Goal: Task Accomplishment & Management: Complete application form

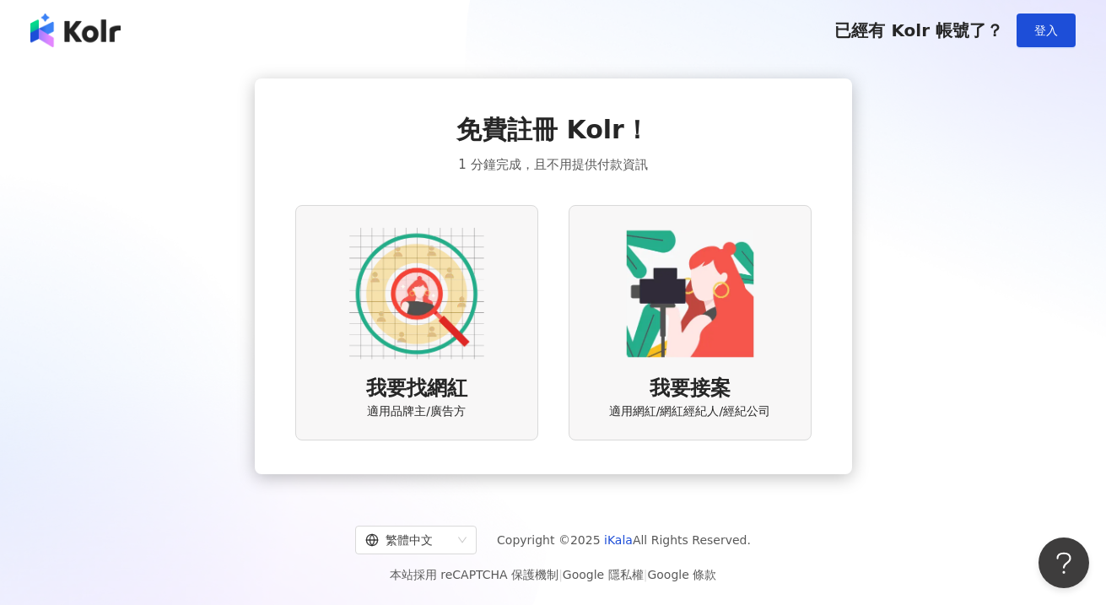
click at [407, 337] on img at bounding box center [416, 293] width 135 height 135
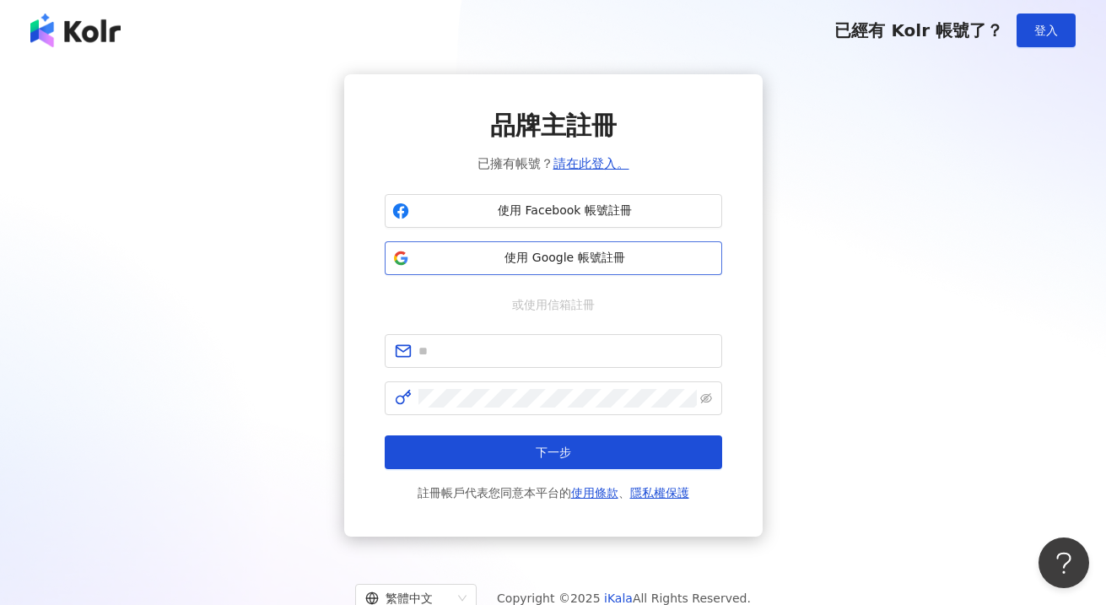
click at [574, 256] on span "使用 Google 帳號註冊" at bounding box center [565, 258] width 299 height 17
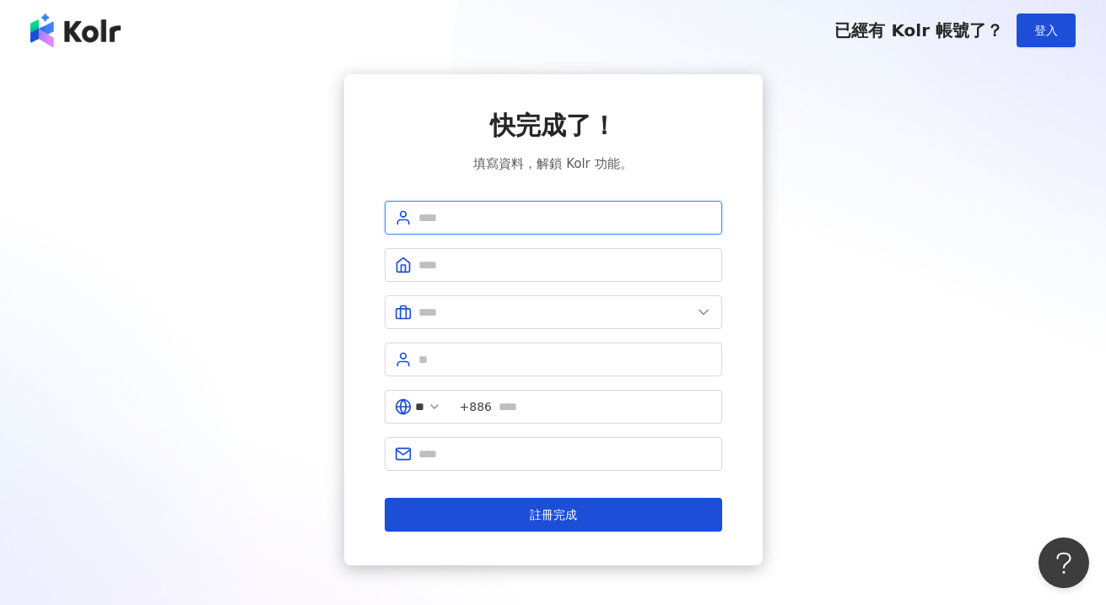
click at [567, 222] on input "text" at bounding box center [565, 217] width 294 height 19
click at [507, 213] on input "text" at bounding box center [565, 217] width 294 height 19
type input "*"
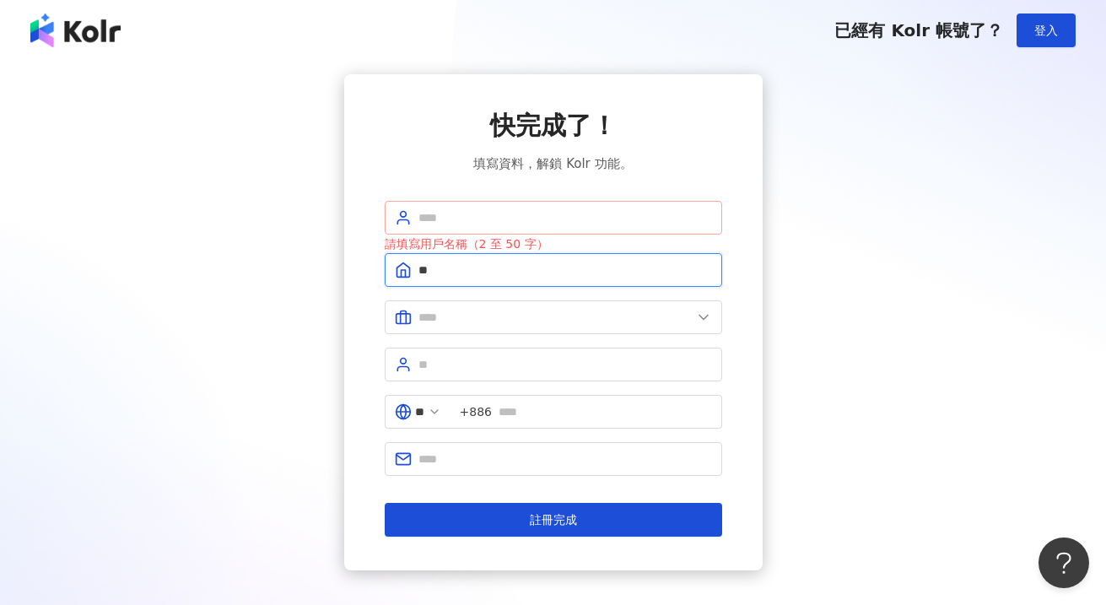
type input "*"
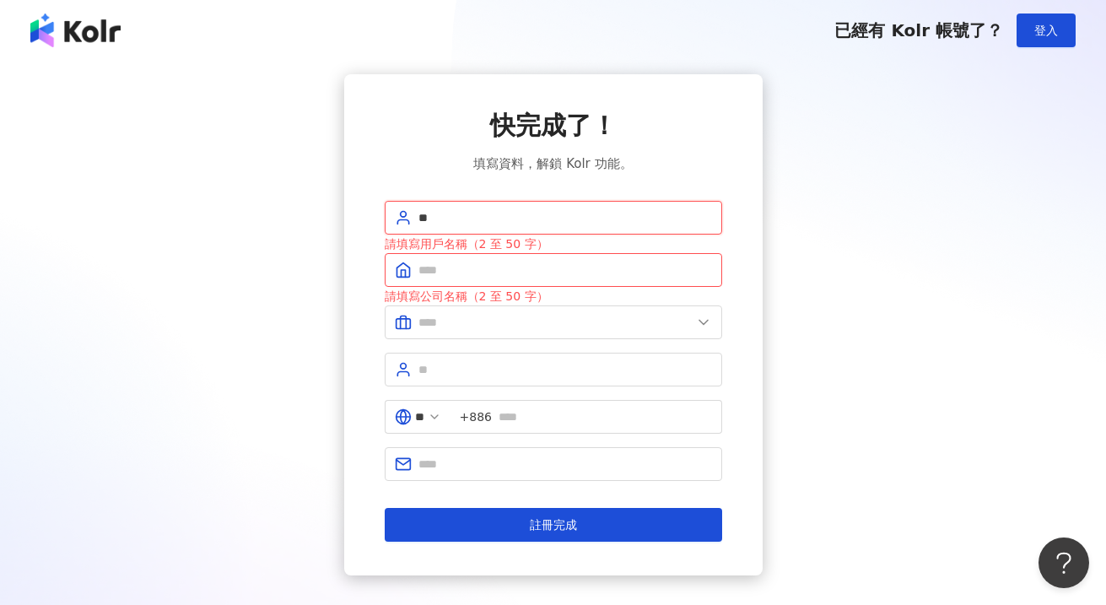
type input "*"
type input "***"
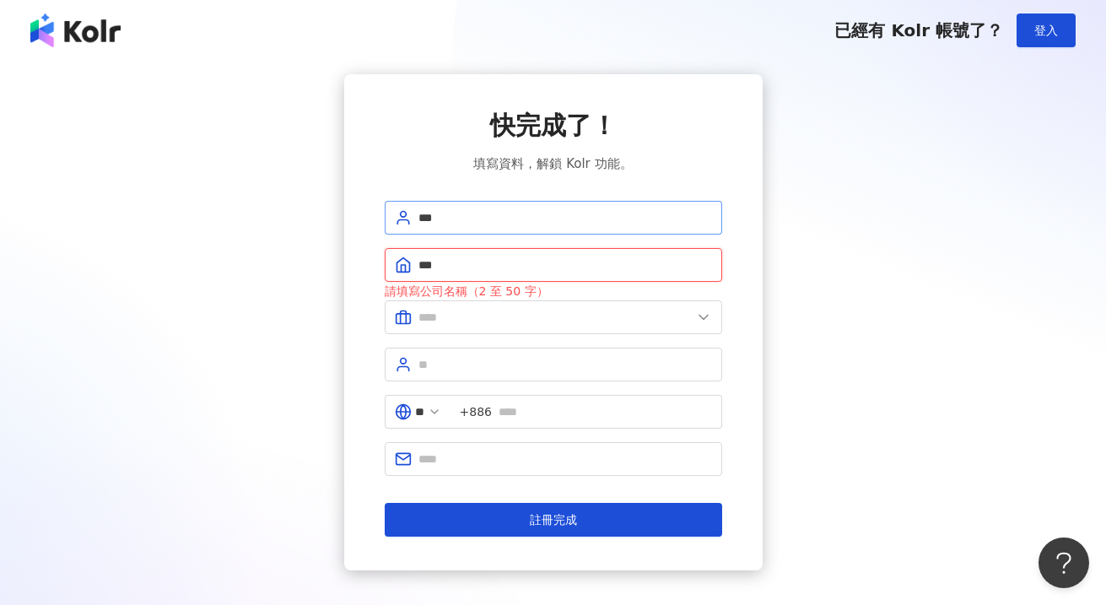
type input "***"
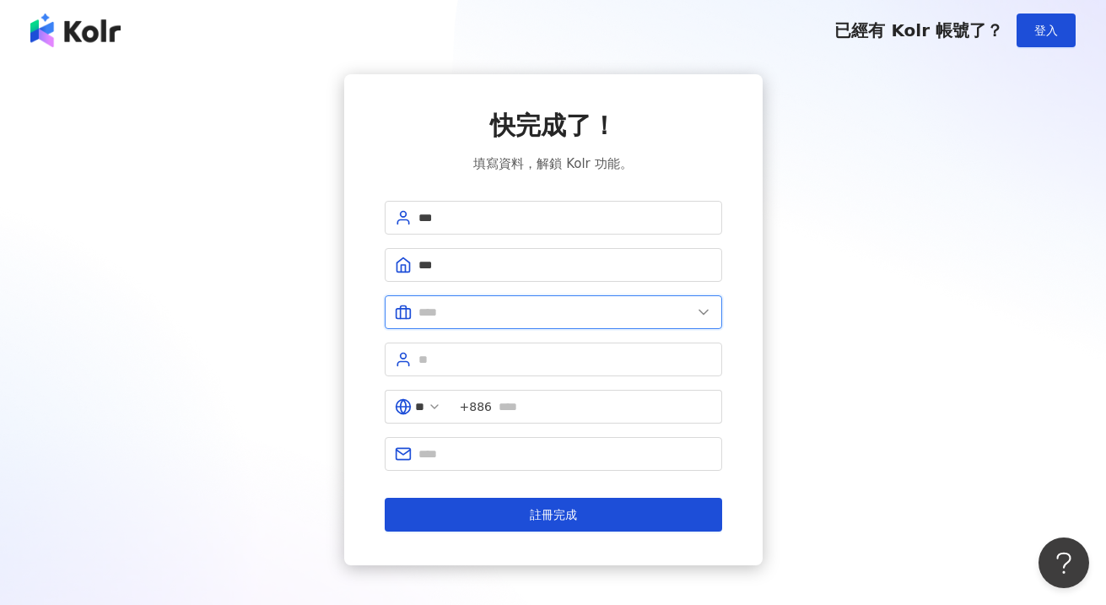
click at [689, 314] on input "text" at bounding box center [554, 312] width 273 height 19
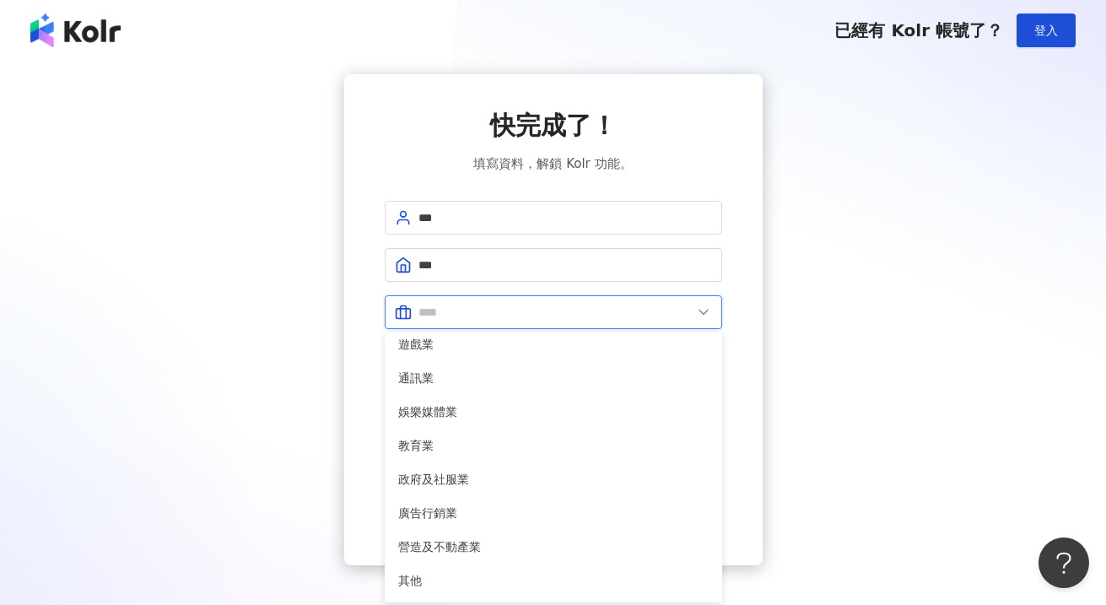
scroll to position [344, 0]
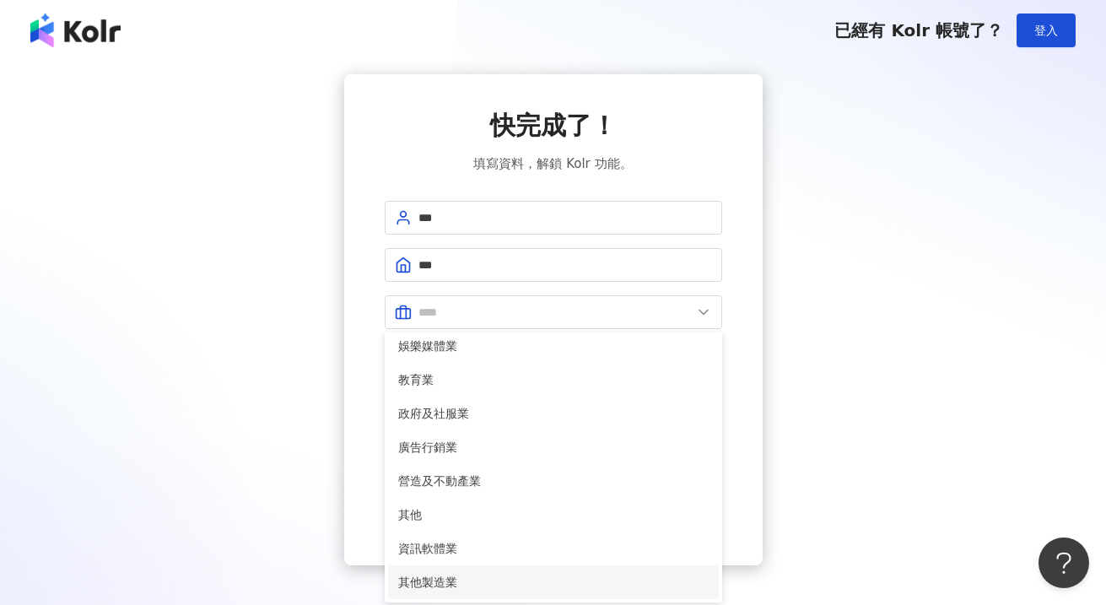
click at [508, 581] on span "其他製造業" at bounding box center [553, 582] width 310 height 19
type input "*****"
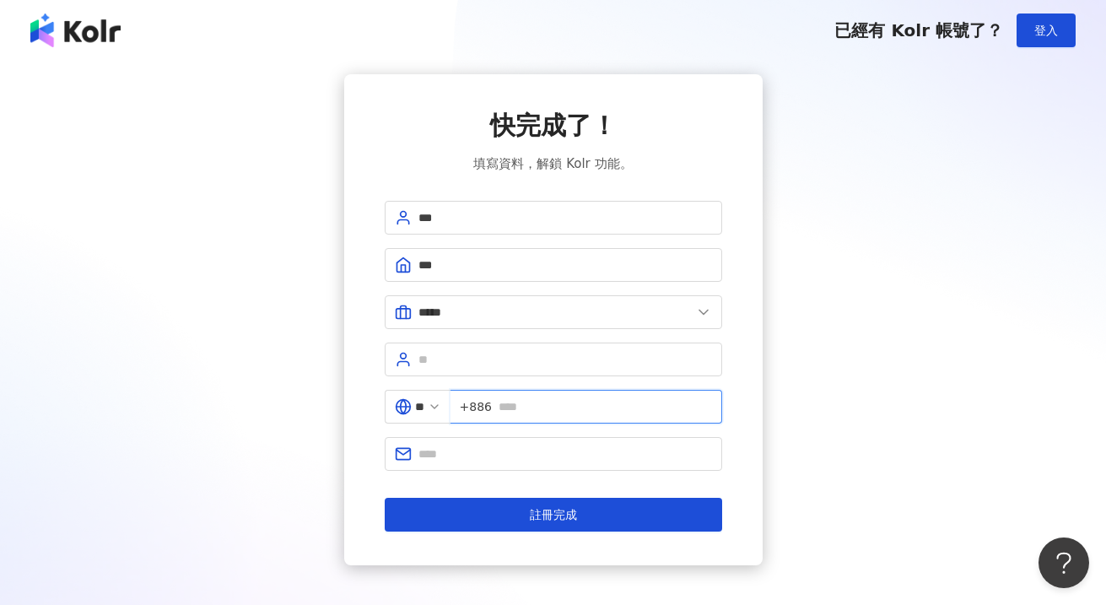
click at [556, 411] on input "text" at bounding box center [605, 406] width 213 height 19
type input "*"
type input "**********"
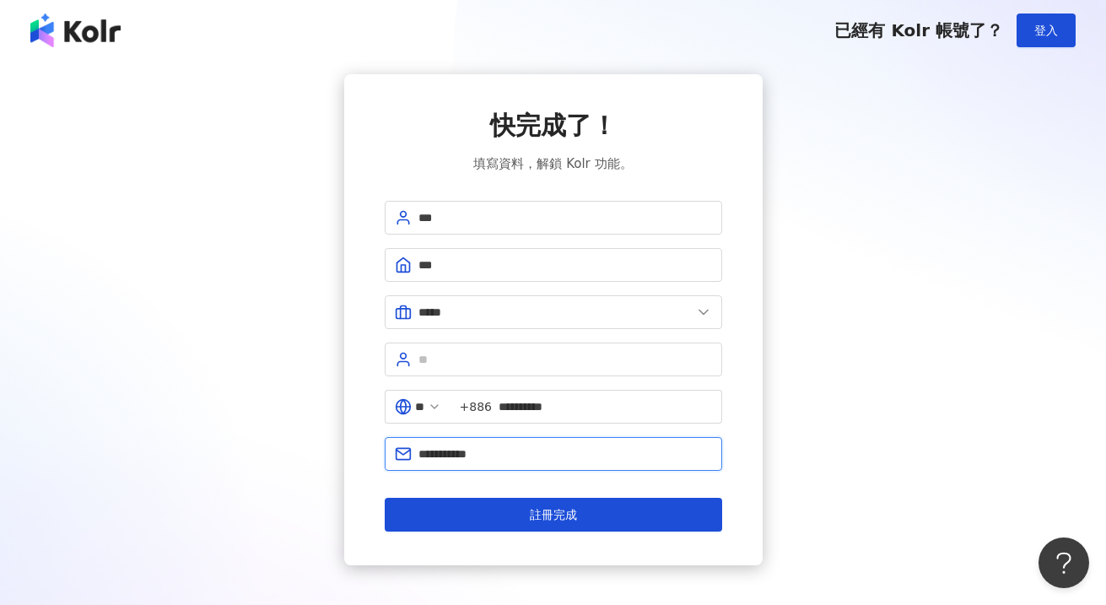
type input "**********"
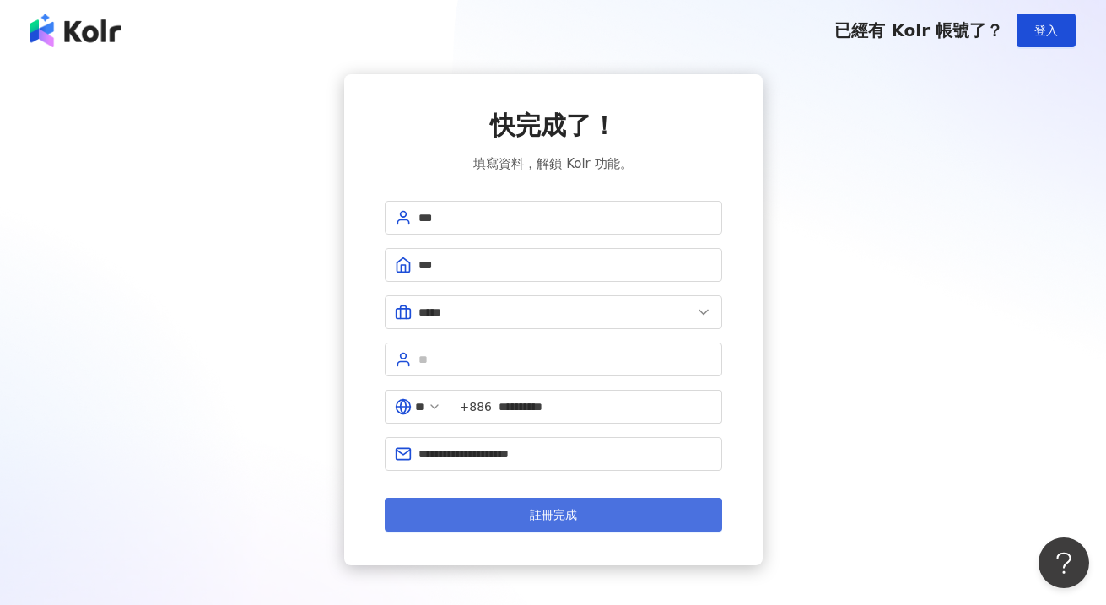
click at [567, 518] on span "註冊完成" at bounding box center [553, 514] width 47 height 13
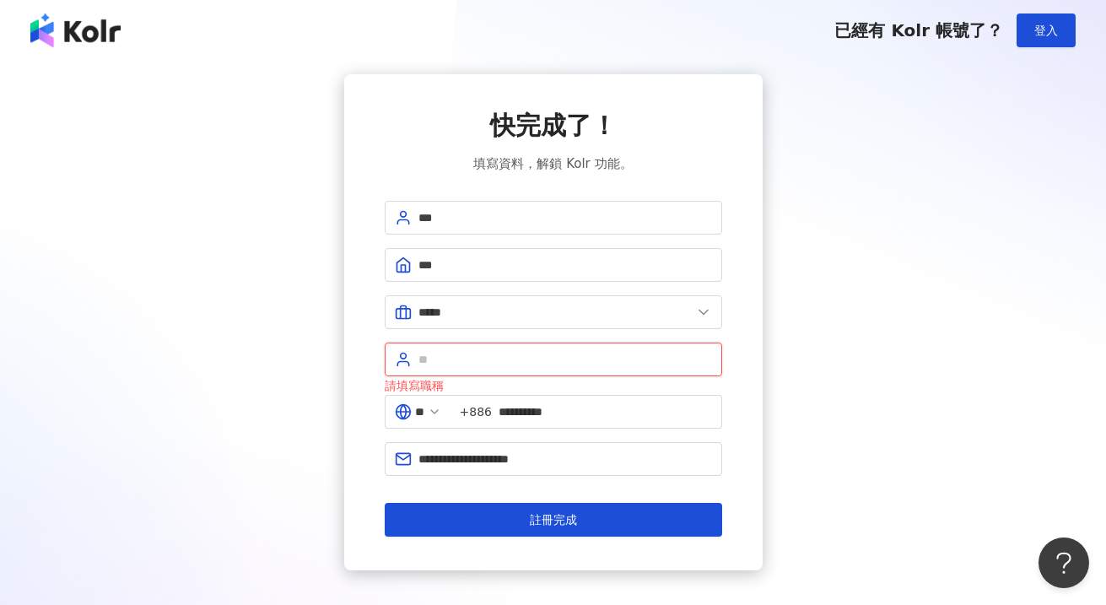
click at [557, 363] on input "text" at bounding box center [565, 359] width 294 height 19
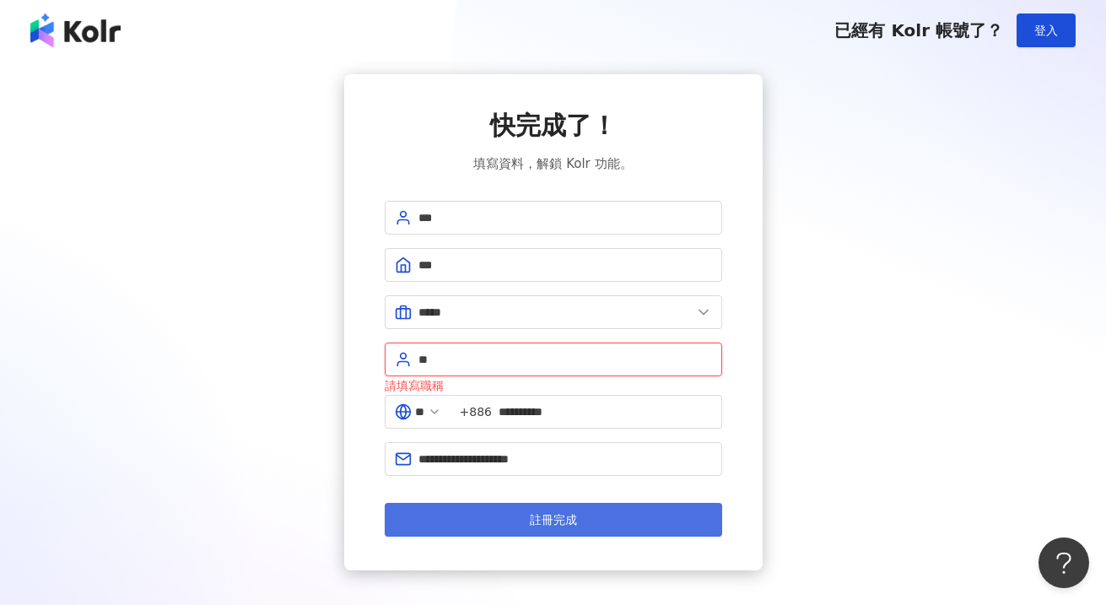
type input "**"
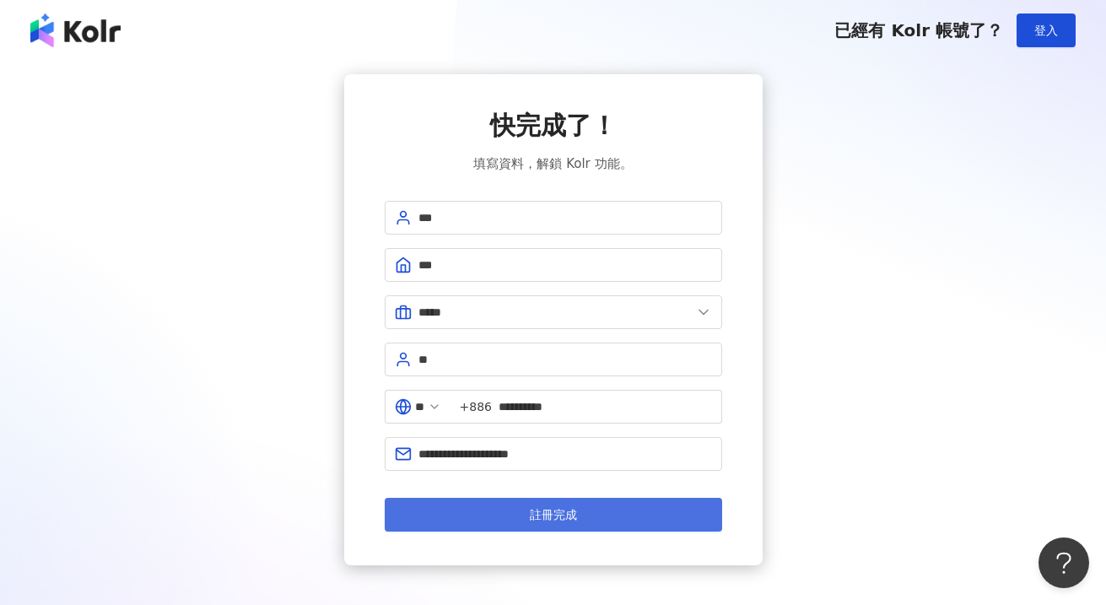
click at [548, 527] on button "註冊完成" at bounding box center [553, 515] width 337 height 34
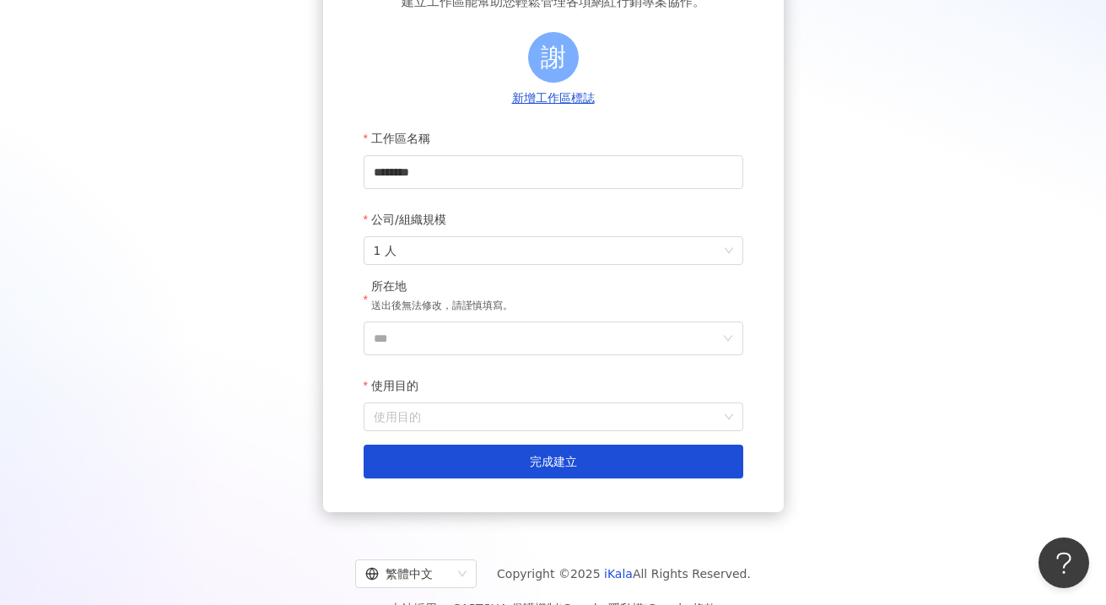
scroll to position [159, 0]
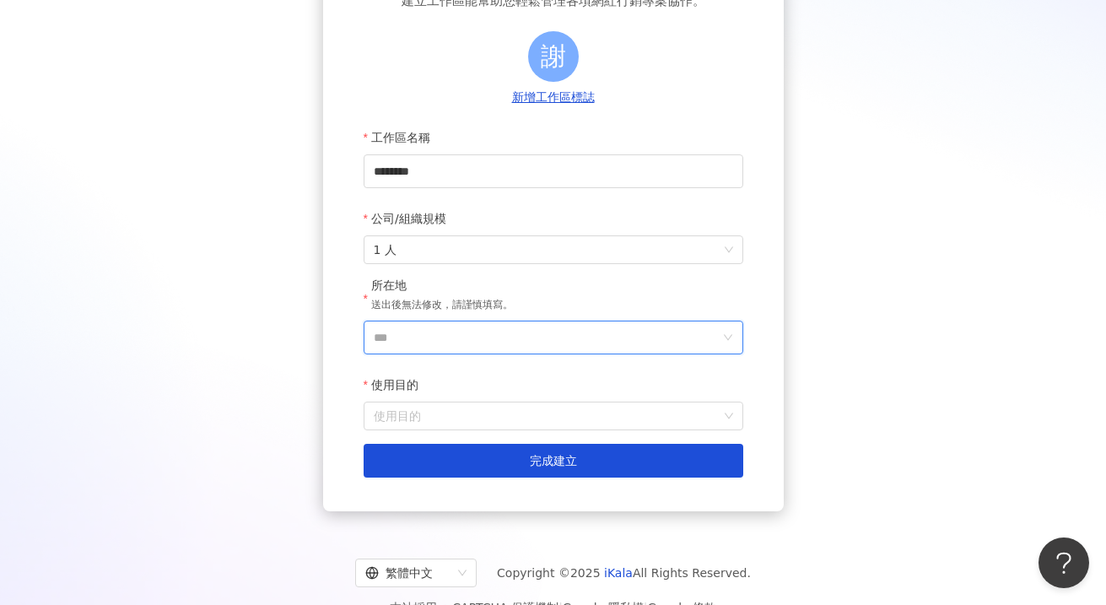
click at [686, 338] on input "***" at bounding box center [547, 337] width 346 height 32
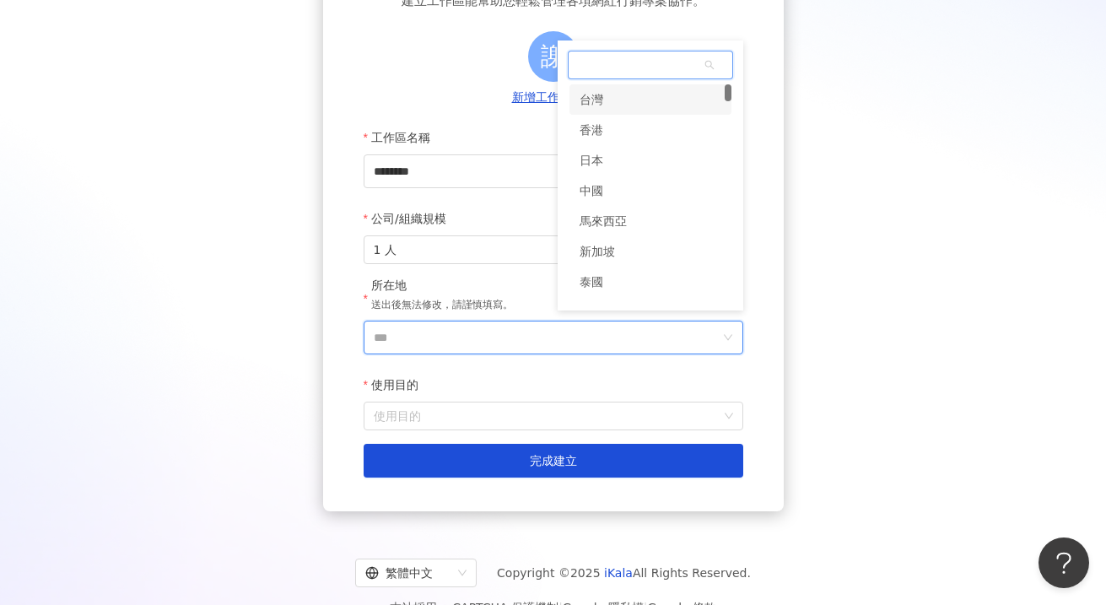
click at [667, 100] on div "台灣" at bounding box center [650, 99] width 162 height 30
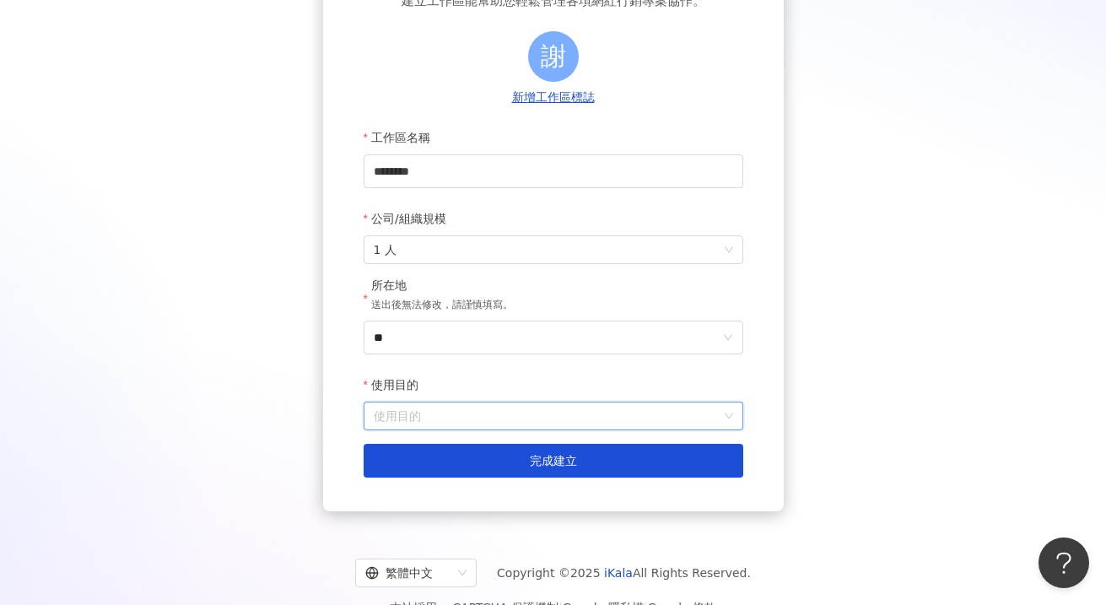
click at [630, 418] on input "使用目的" at bounding box center [553, 415] width 359 height 27
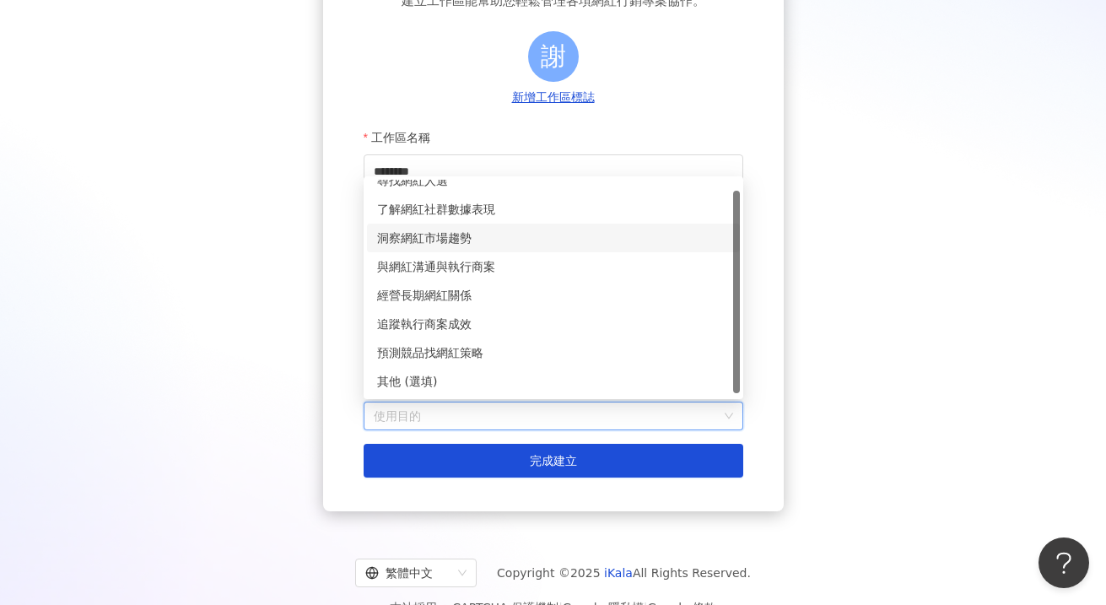
scroll to position [0, 0]
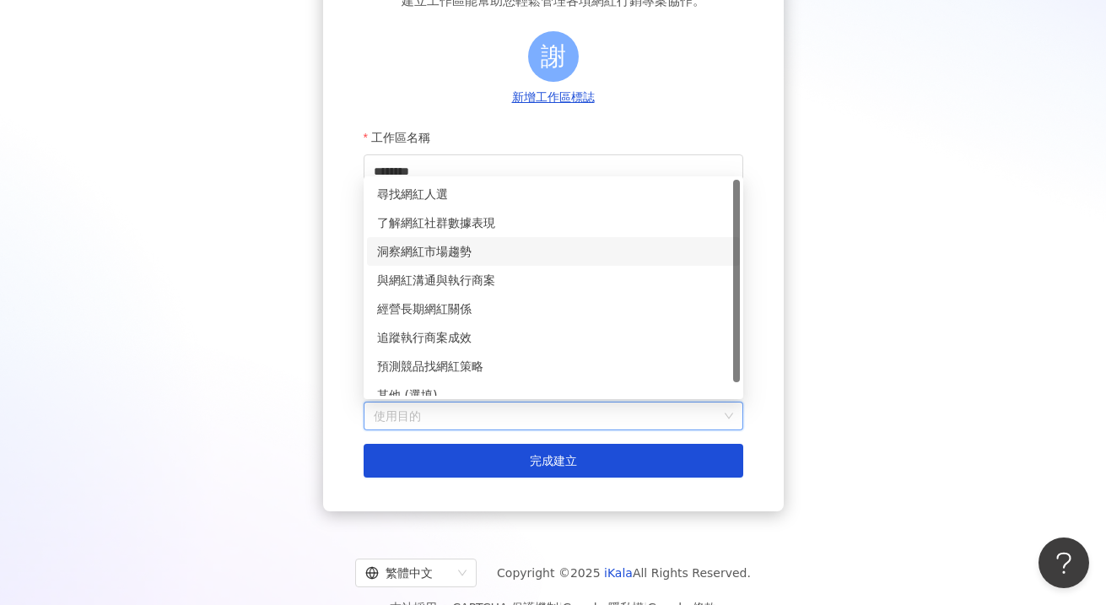
click at [441, 249] on div "洞察網紅市場趨勢" at bounding box center [553, 251] width 353 height 19
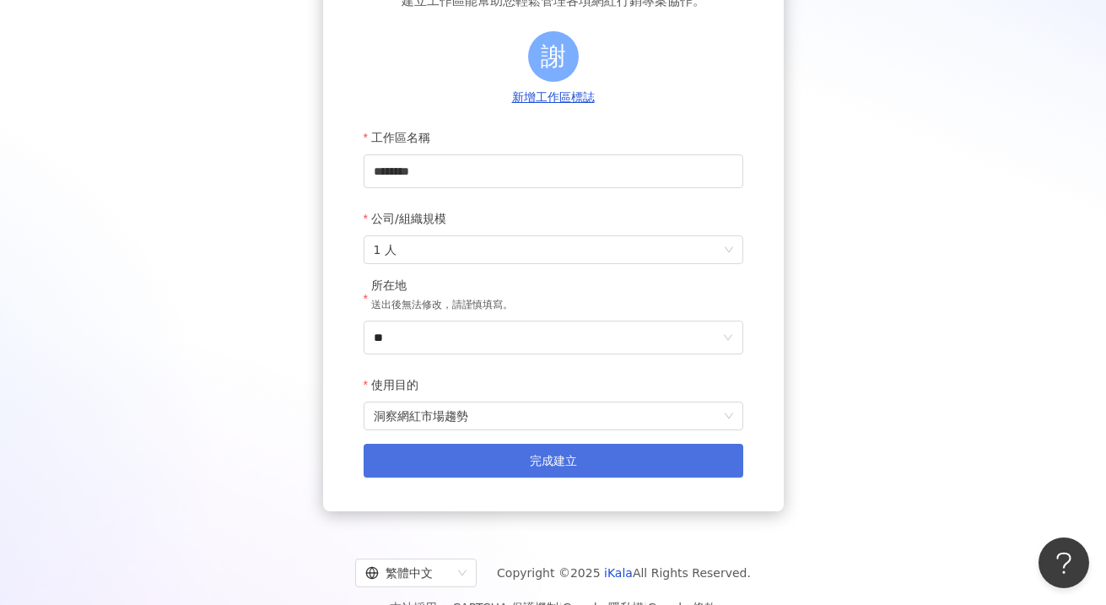
click at [489, 452] on button "完成建立" at bounding box center [554, 461] width 380 height 34
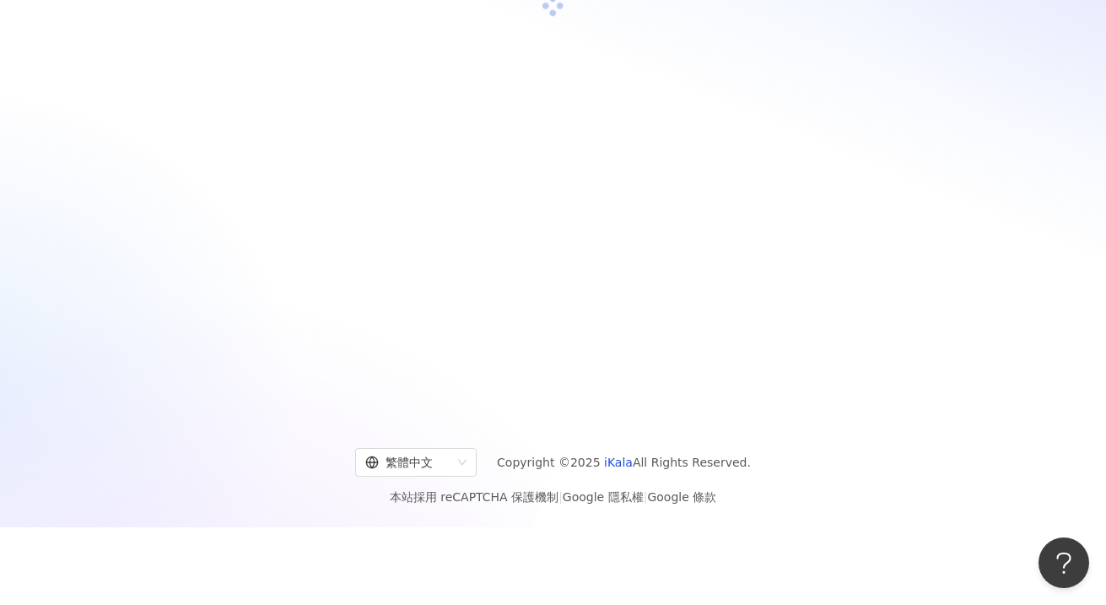
scroll to position [78, 0]
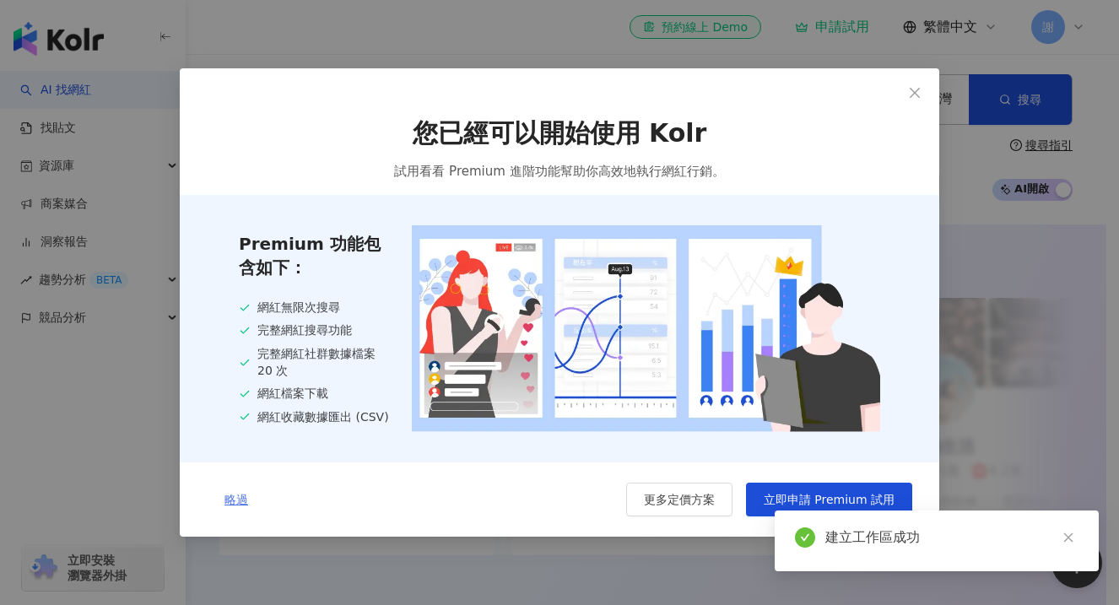
click at [235, 502] on span "略過" at bounding box center [236, 499] width 24 height 13
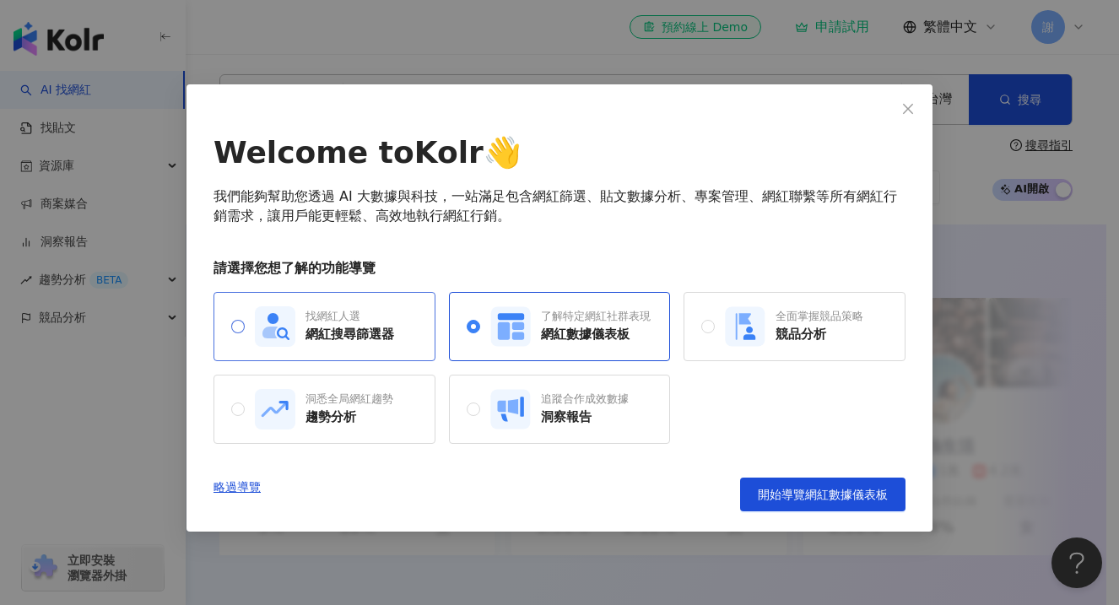
click at [361, 321] on div "找網紅人選" at bounding box center [349, 316] width 89 height 15
click at [765, 486] on button "開始導覽網紅搜尋篩選器" at bounding box center [822, 494] width 165 height 34
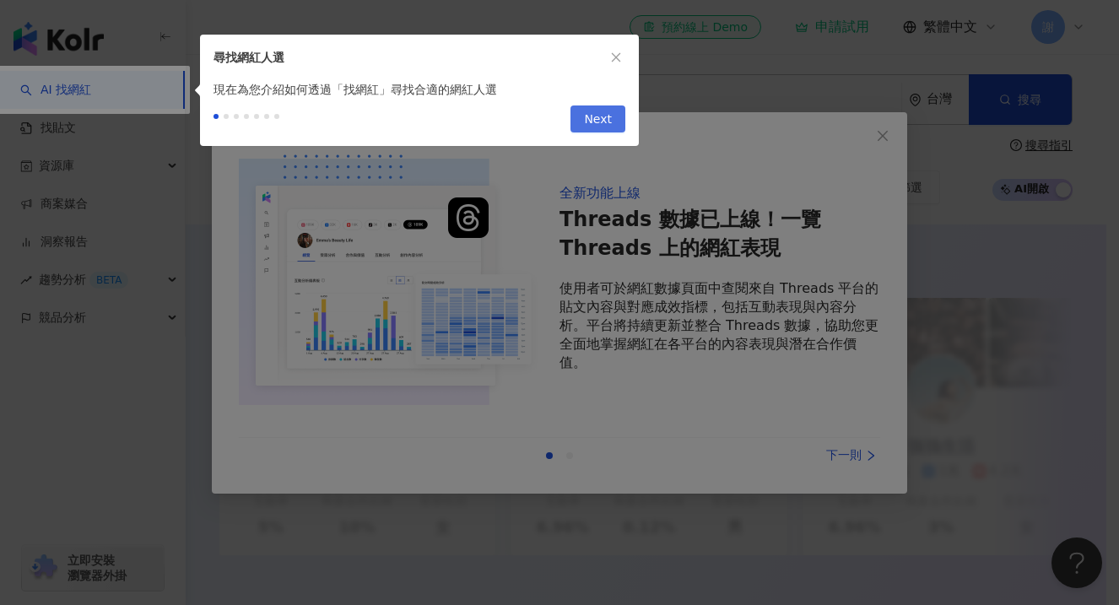
click at [601, 114] on span "Next" at bounding box center [598, 119] width 28 height 27
type input "*********"
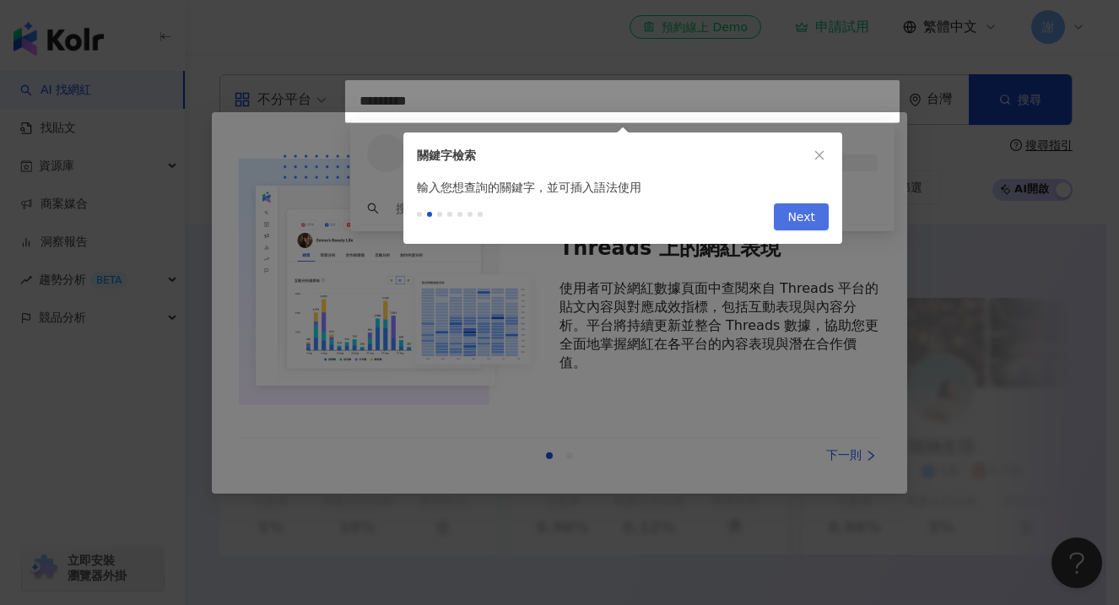
click at [810, 212] on span "Next" at bounding box center [801, 217] width 28 height 27
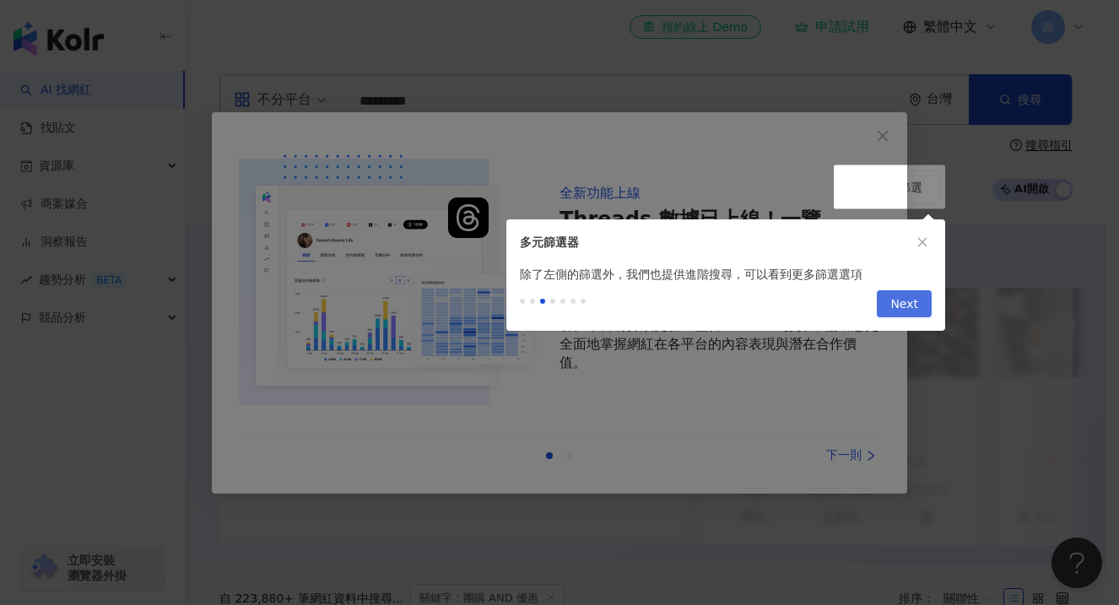
click at [895, 306] on span "Next" at bounding box center [904, 304] width 28 height 27
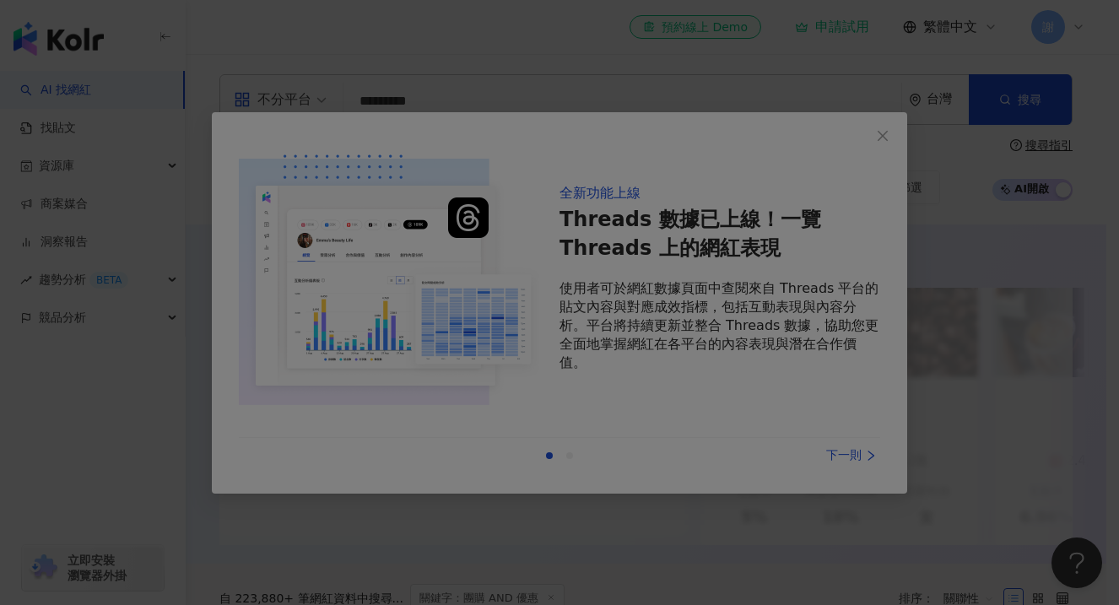
click at [835, 433] on div at bounding box center [559, 302] width 1119 height 605
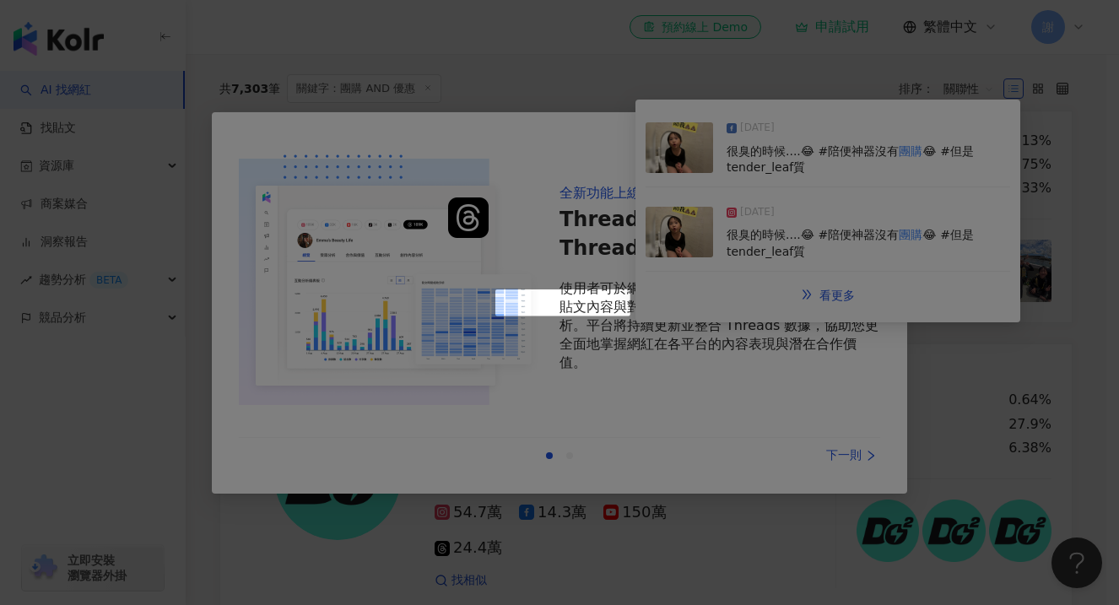
click at [877, 166] on div at bounding box center [559, 302] width 1119 height 605
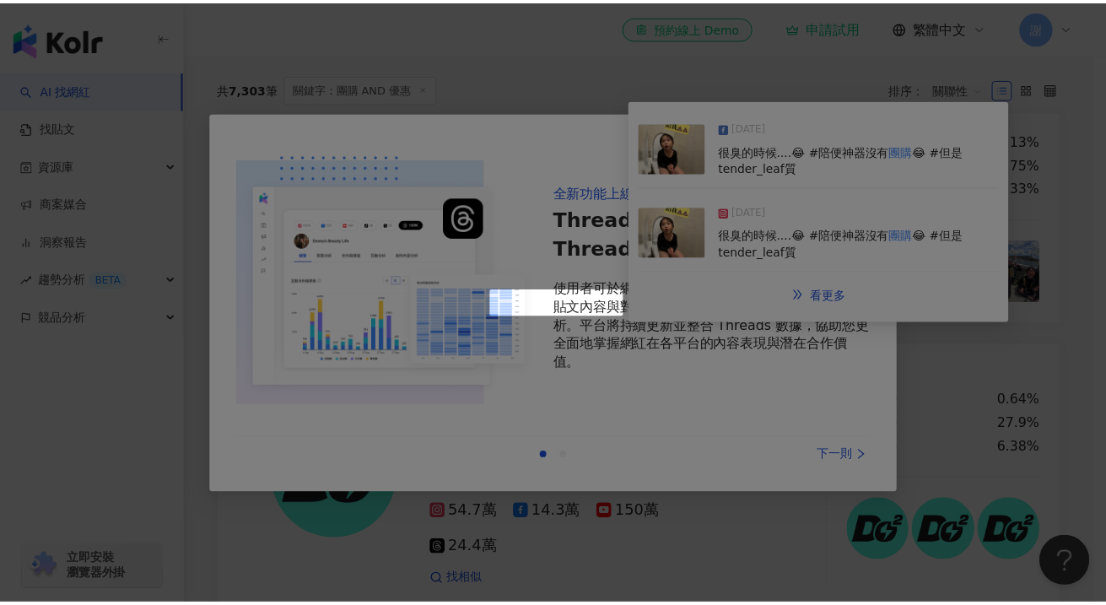
scroll to position [0, 0]
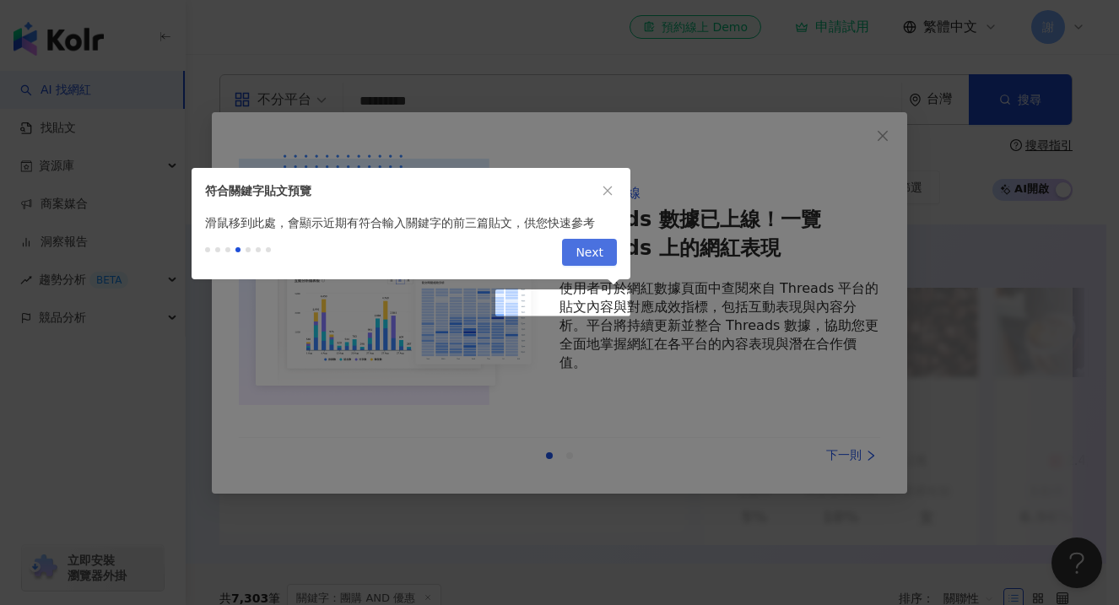
click at [598, 260] on span "Next" at bounding box center [589, 253] width 28 height 27
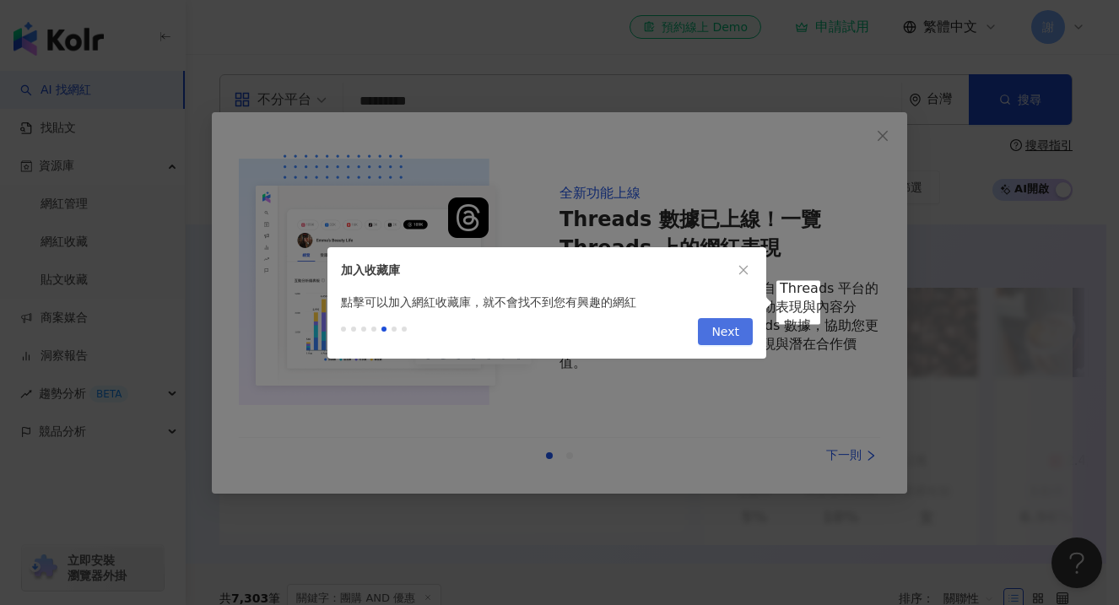
click at [729, 334] on span "Next" at bounding box center [725, 332] width 28 height 27
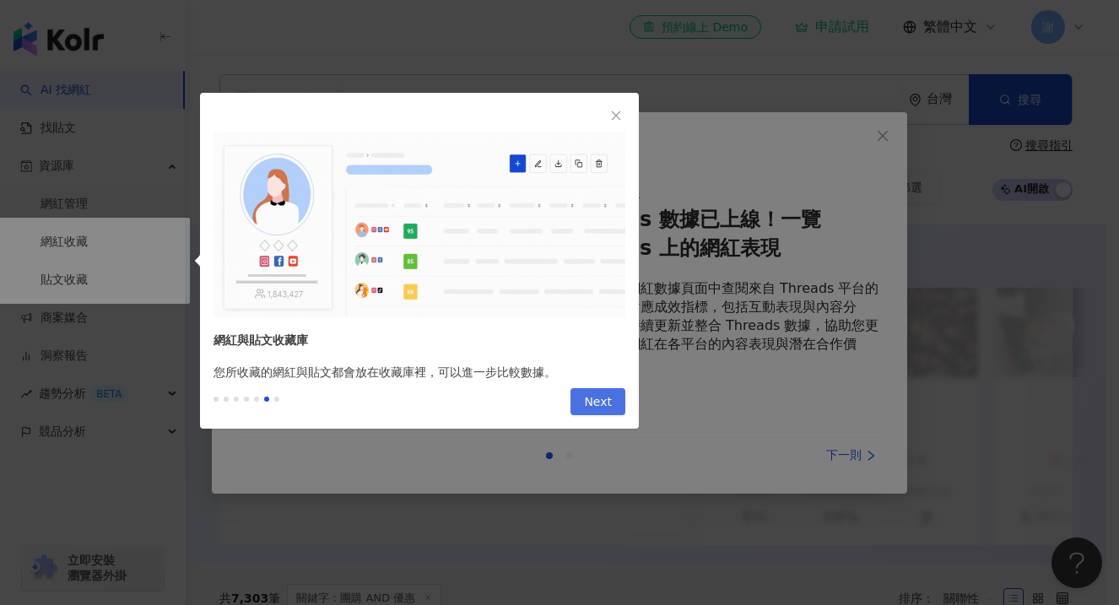
click at [592, 401] on span "Next" at bounding box center [598, 402] width 28 height 27
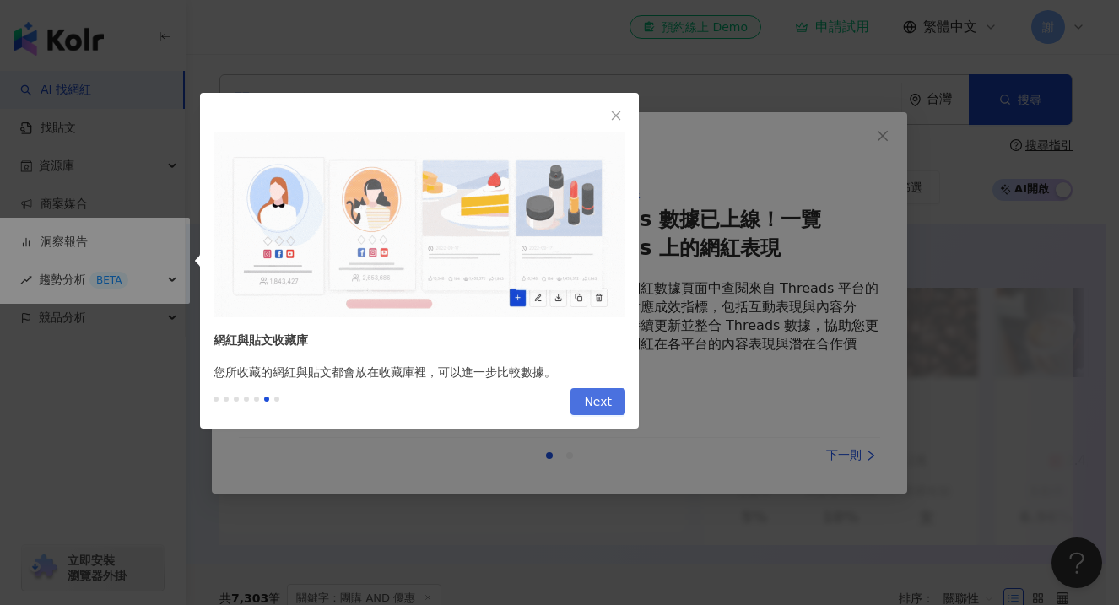
click at [592, 401] on span "Next" at bounding box center [598, 402] width 28 height 27
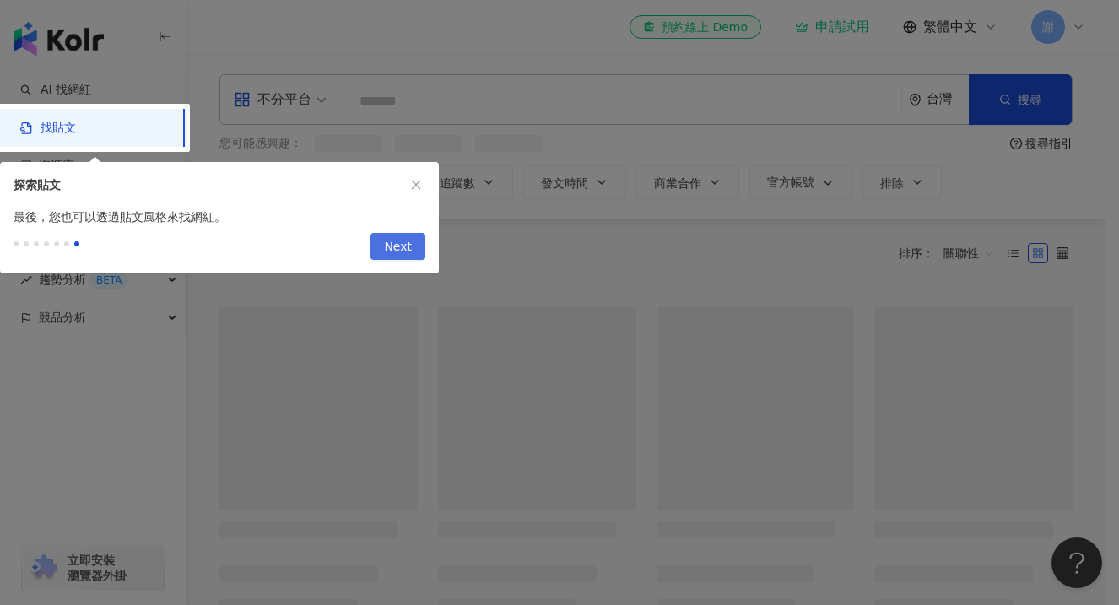
click at [592, 401] on div at bounding box center [559, 302] width 1119 height 605
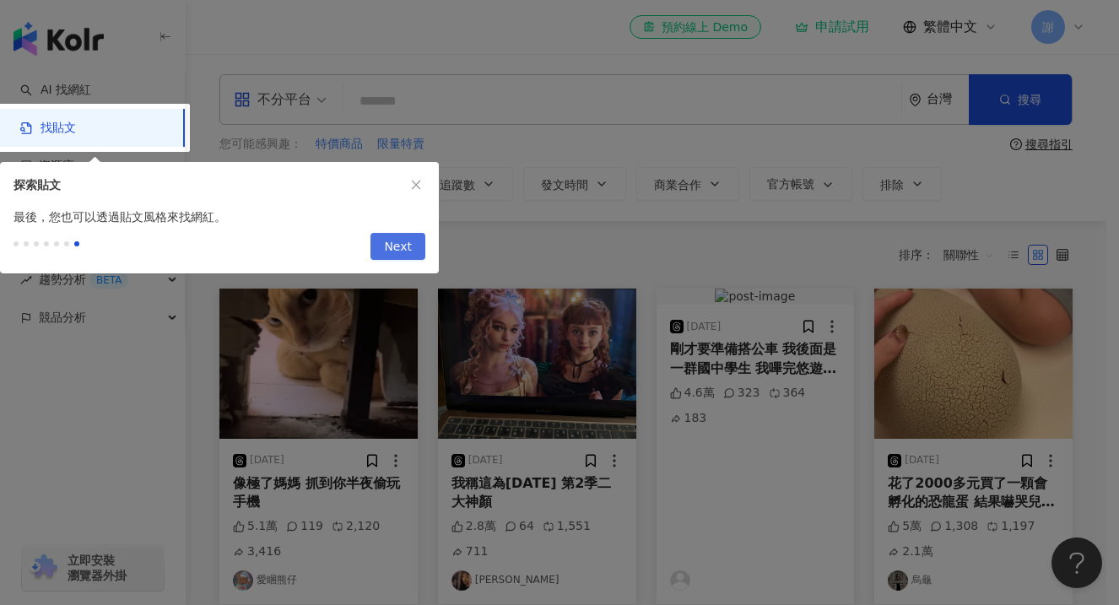
click at [411, 251] on span "Next" at bounding box center [398, 247] width 28 height 27
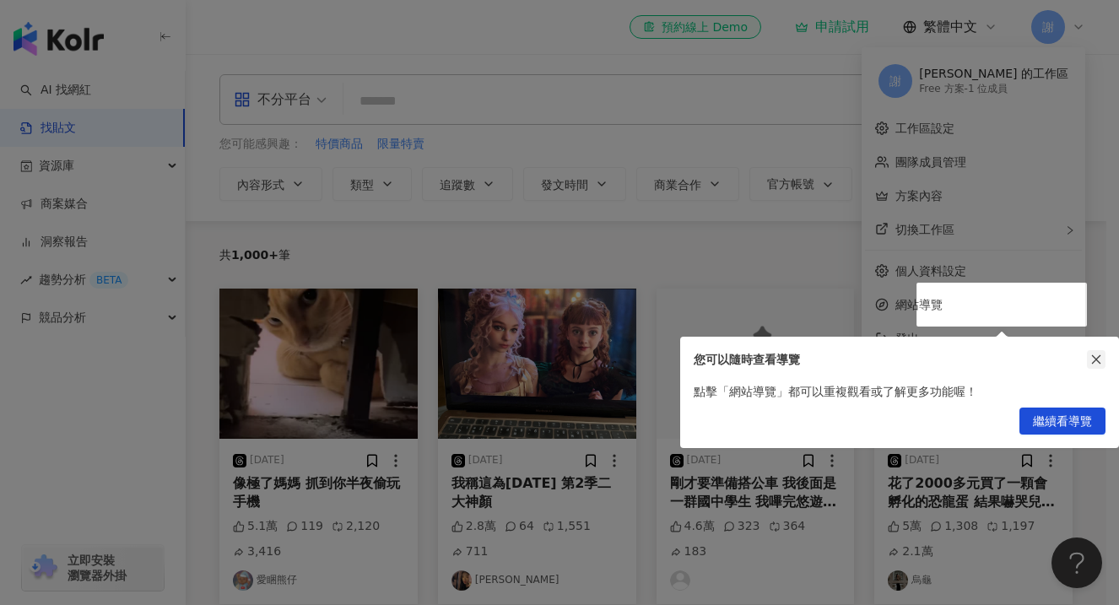
click at [1098, 363] on icon "close" at bounding box center [1096, 359] width 12 height 12
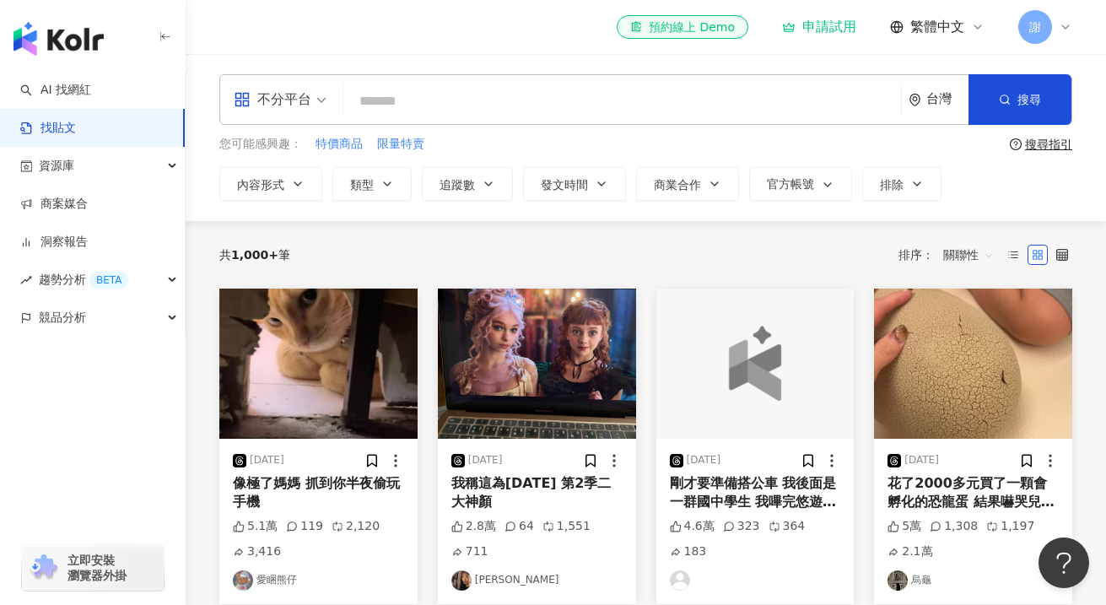
click at [604, 94] on input "search" at bounding box center [622, 101] width 544 height 36
click at [44, 99] on link "AI 找網紅" at bounding box center [55, 90] width 71 height 17
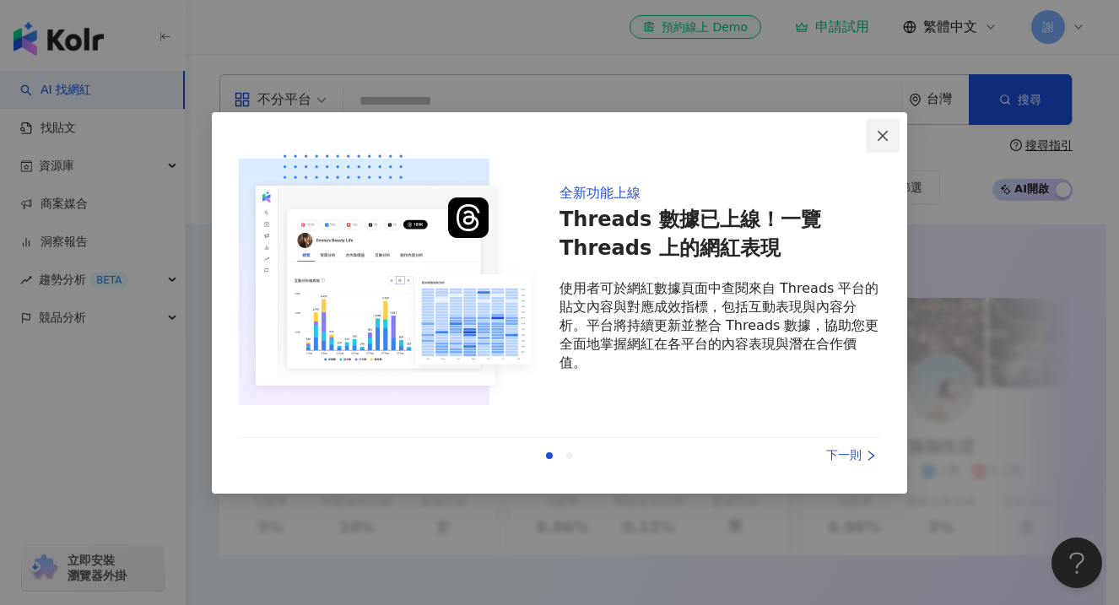
click at [891, 136] on span "Close" at bounding box center [883, 135] width 34 height 13
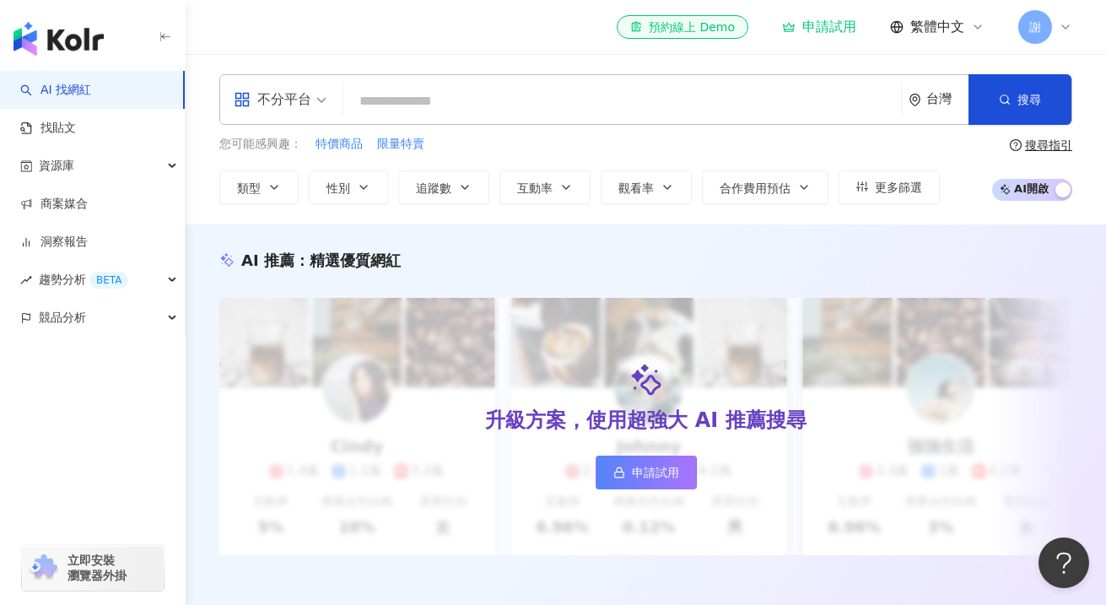
click at [663, 101] on input "search" at bounding box center [622, 101] width 544 height 32
type input "*"
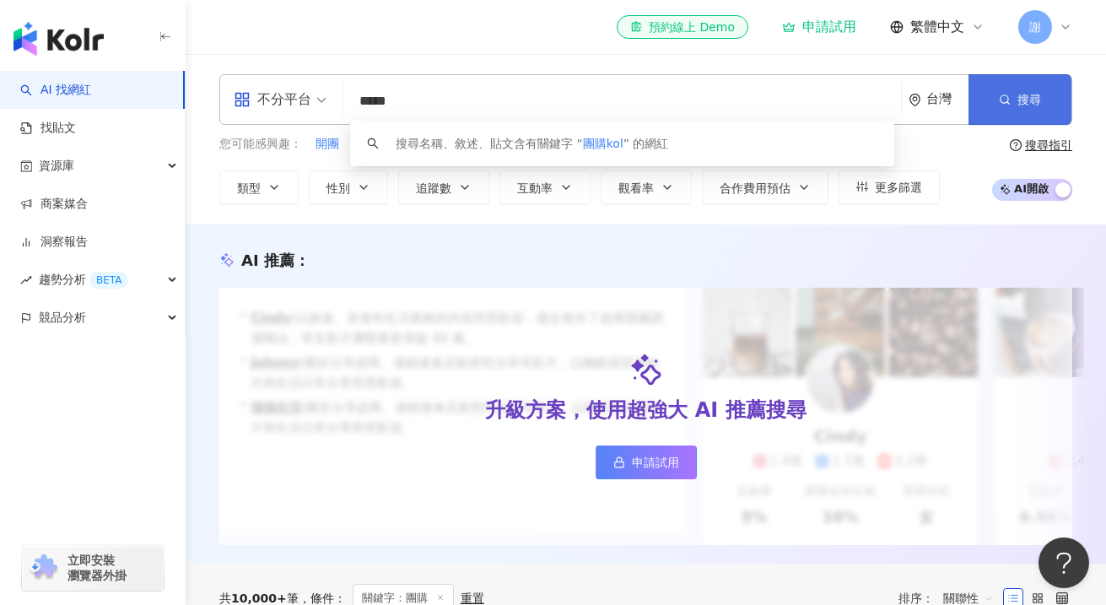
type input "*****"
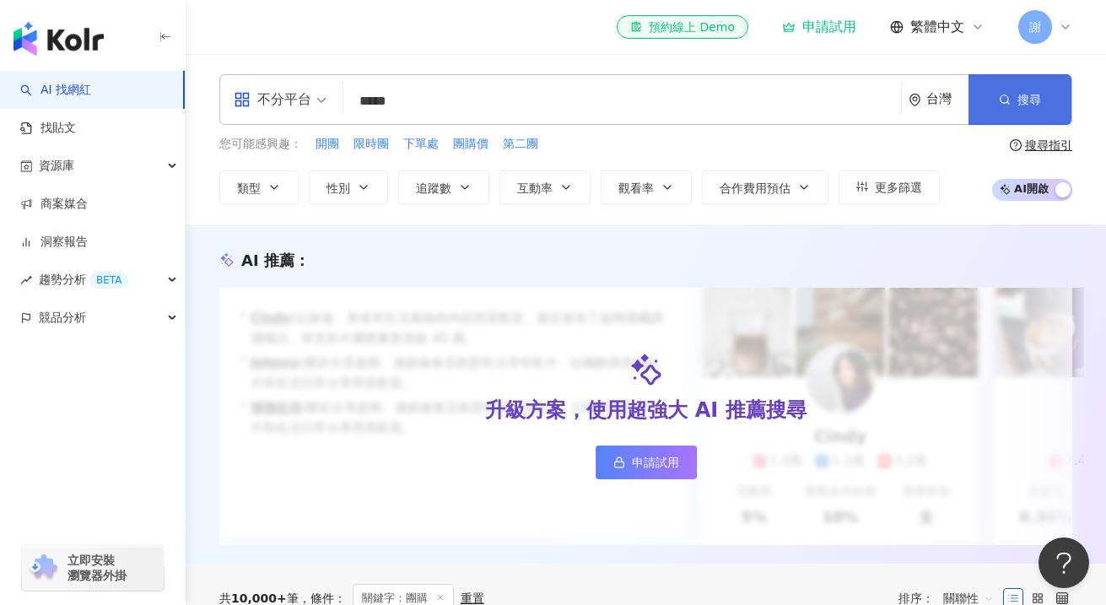
click at [1028, 116] on button "搜尋" at bounding box center [1019, 99] width 103 height 51
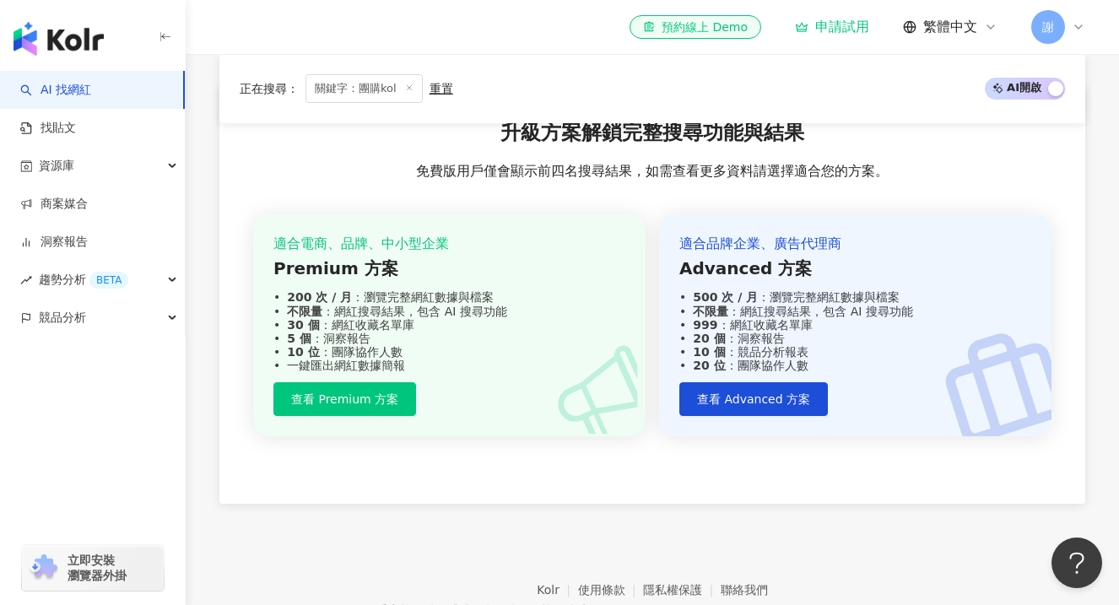
scroll to position [1788, 0]
